Goal: Use online tool/utility: Utilize a website feature to perform a specific function

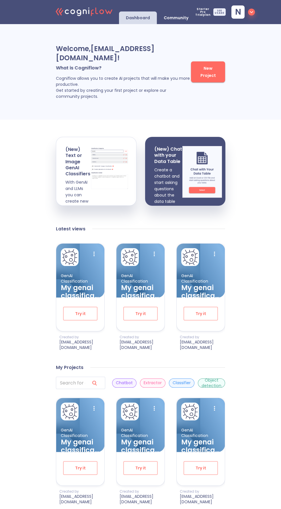
scroll to position [5, 0]
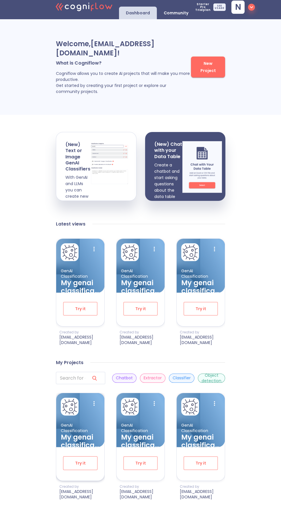
click at [72, 467] on button "Try it" at bounding box center [80, 463] width 34 height 14
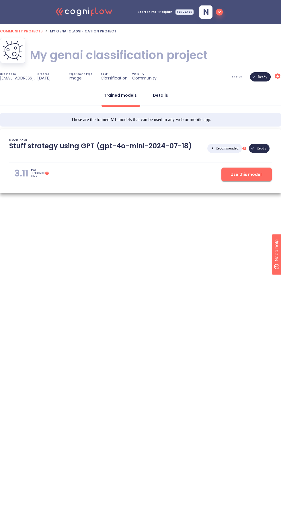
click at [161, 93] on div "Details" at bounding box center [160, 95] width 15 height 6
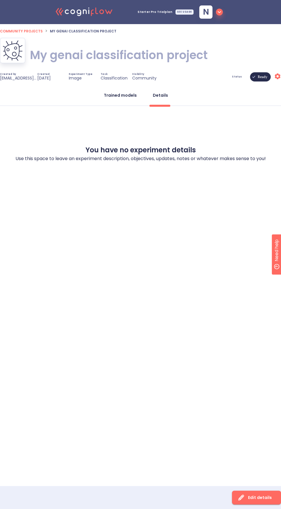
click at [120, 97] on div "Trained models" at bounding box center [120, 95] width 33 height 6
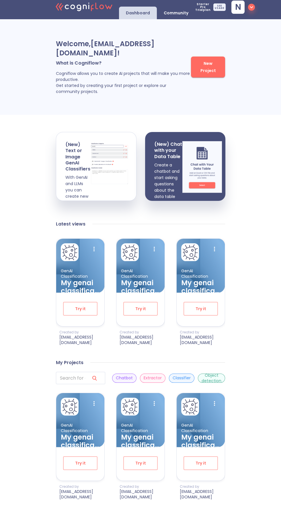
scroll to position [8, 0]
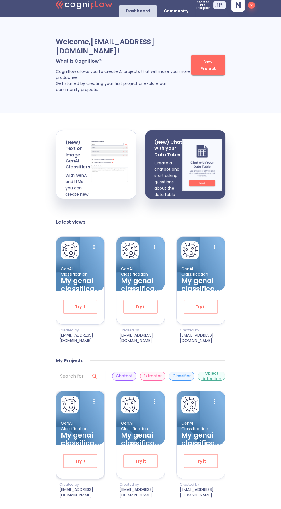
click at [76, 421] on img at bounding box center [75, 428] width 39 height 36
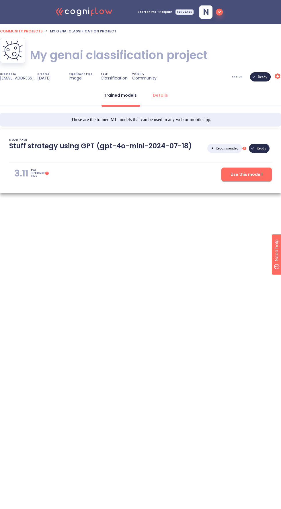
click at [219, 234] on html ".cls-1{fill:#141624;}.cls-2{fill:#eb5e60;}.cls-3{fill:none;stroke:#eb5e60;strok…" at bounding box center [140, 117] width 281 height 234
click at [227, 78] on div "Status Ready Settings" at bounding box center [222, 76] width 117 height 9
click at [238, 77] on span "Status" at bounding box center [237, 77] width 10 height 2
click at [239, 72] on div "My genai classification project My genai classification project" at bounding box center [140, 55] width 281 height 34
click at [245, 75] on div "Status Ready Settings" at bounding box center [222, 76] width 117 height 9
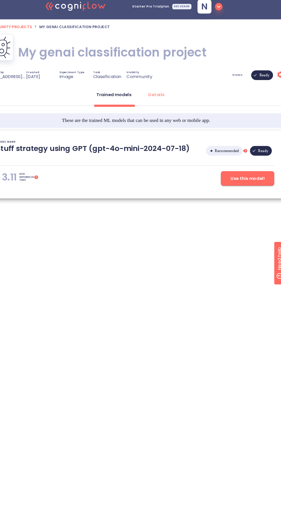
click at [239, 70] on div "My genai classification project My genai classification project" at bounding box center [140, 55] width 281 height 34
click at [236, 80] on div "Status Ready Settings" at bounding box center [222, 76] width 117 height 9
click at [163, 94] on div "Details" at bounding box center [160, 95] width 15 height 6
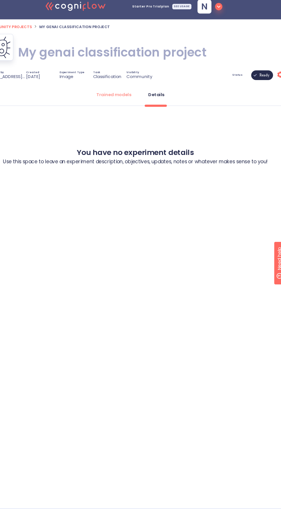
click at [152, 101] on button "Details" at bounding box center [161, 95] width 22 height 14
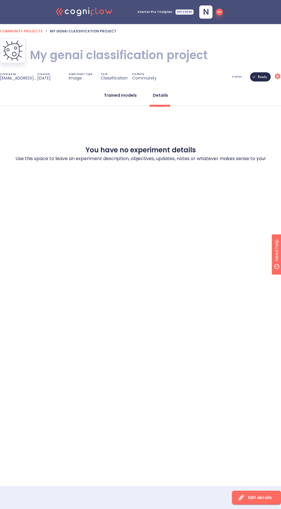
click at [114, 102] on button "Trained models" at bounding box center [120, 95] width 40 height 14
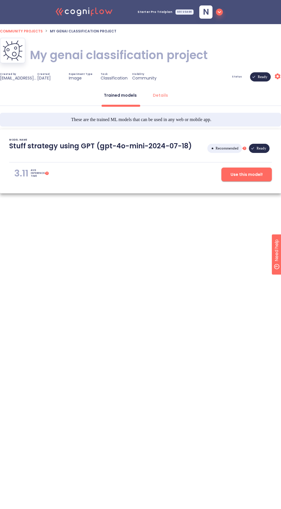
click at [80, 75] on span "Experiment Type" at bounding box center [81, 74] width 24 height 2
click at [121, 178] on div "Use this model!" at bounding box center [184, 175] width 175 height 14
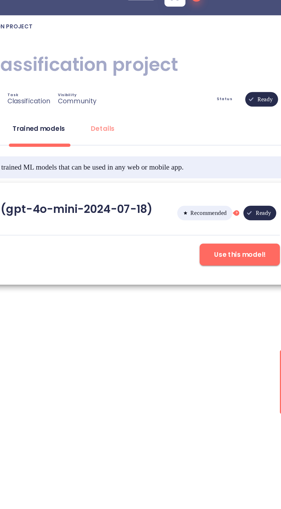
click at [235, 105] on div "Trained models Details" at bounding box center [140, 96] width 281 height 17
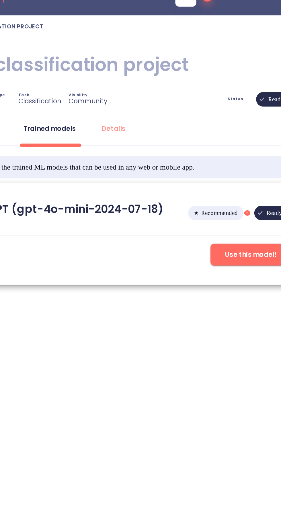
click at [236, 78] on span "Status" at bounding box center [237, 77] width 10 height 2
click at [239, 80] on div "Status Ready Settings" at bounding box center [222, 76] width 117 height 9
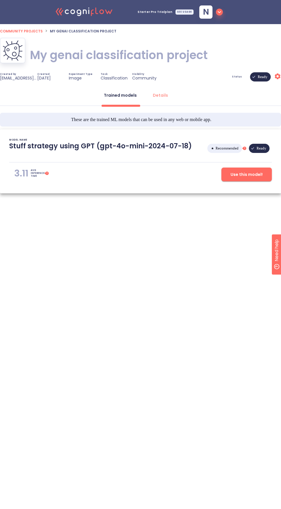
click at [141, 150] on p "Stuff strategy using GPT (gpt-4o-mini-2024-07-18)" at bounding box center [100, 149] width 183 height 14
click at [161, 95] on div "Details" at bounding box center [160, 95] width 15 height 6
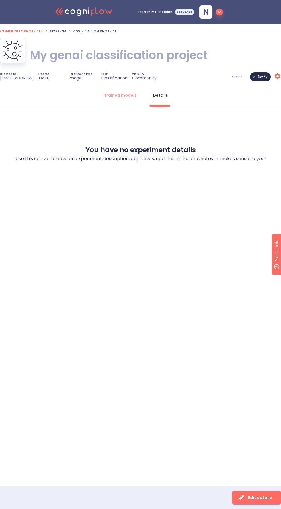
click at [160, 95] on div "Details" at bounding box center [160, 95] width 15 height 6
click at [115, 95] on div "Trained models" at bounding box center [120, 95] width 33 height 6
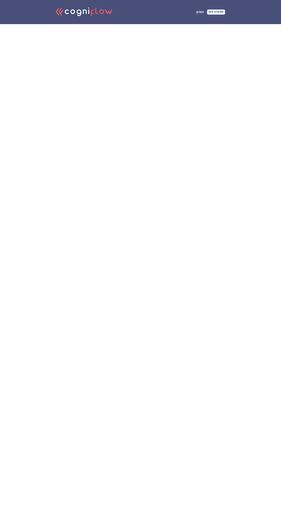
click at [160, 24] on html ".cls-1{fill:#141624;}.cls-2{fill:#eb5e60;}.cls-3{fill:none;stroke:#eb5e60;strok…" at bounding box center [140, 12] width 281 height 24
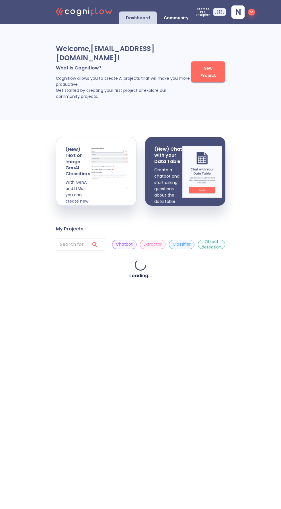
scroll to position [8, 0]
